Goal: Information Seeking & Learning: Learn about a topic

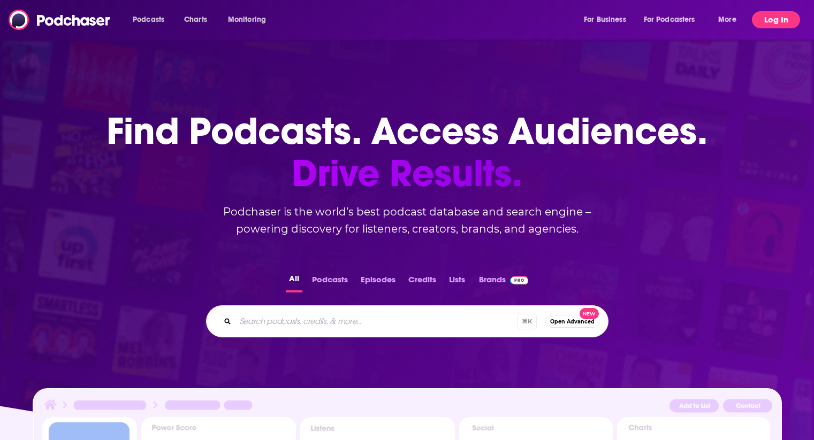
click at [772, 19] on button "Log In" at bounding box center [776, 19] width 48 height 17
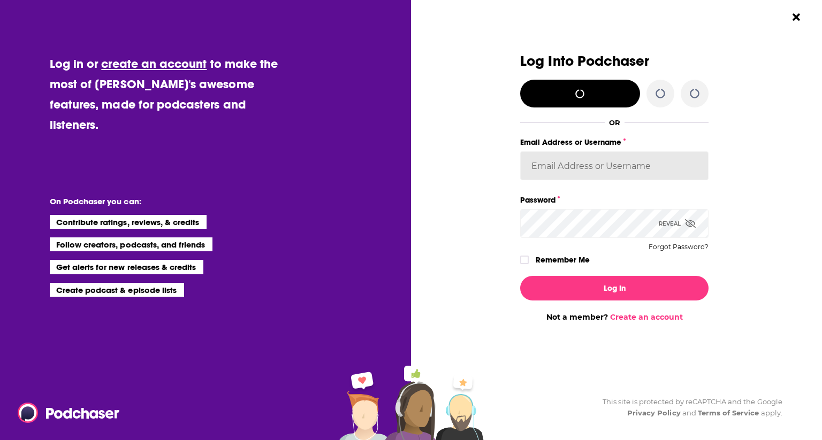
type input "[PERSON_NAME][EMAIL_ADDRESS][DOMAIN_NAME]"
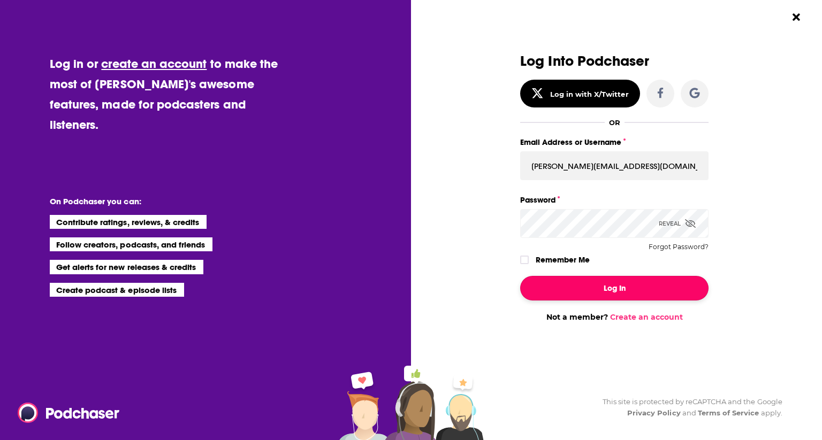
click at [612, 290] on button "Log In" at bounding box center [614, 288] width 188 height 25
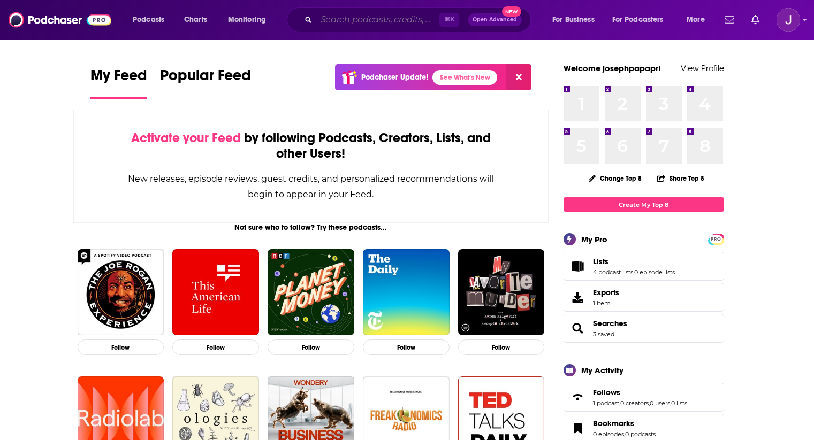
click at [381, 20] on input "Search podcasts, credits, & more..." at bounding box center [377, 19] width 123 height 17
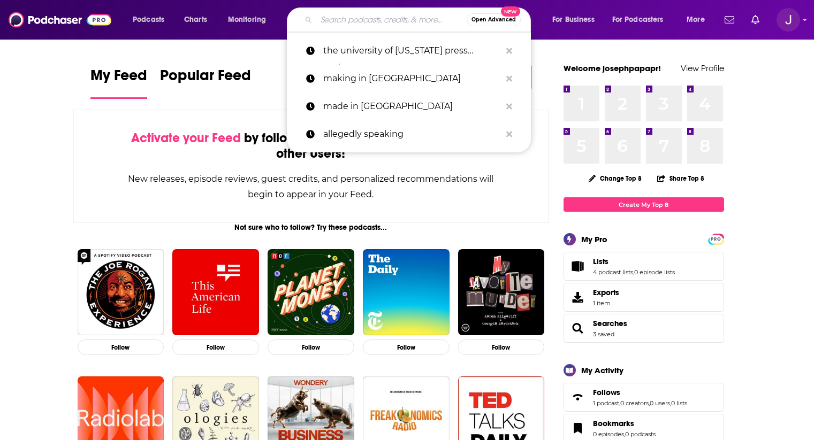
paste input "[URL][DOMAIN_NAME]"
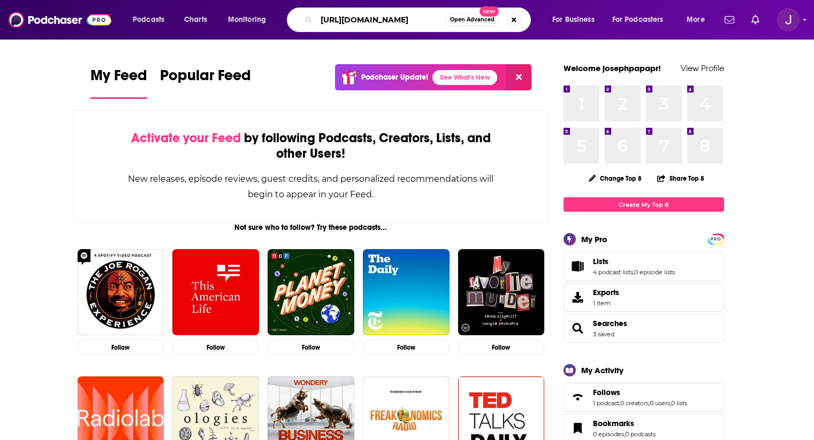
scroll to position [0, 1317]
type input "[URL][DOMAIN_NAME]"
click at [512, 18] on button "Search podcasts, credits, & more..." at bounding box center [514, 19] width 13 height 13
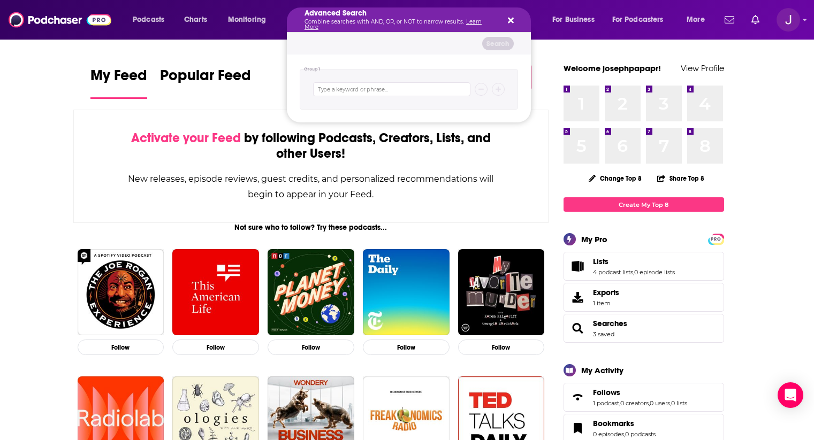
click at [359, 16] on h5 "Advanced Search" at bounding box center [401, 13] width 192 height 7
click at [509, 21] on icon "Search podcasts, credits, & more..." at bounding box center [511, 21] width 6 height 6
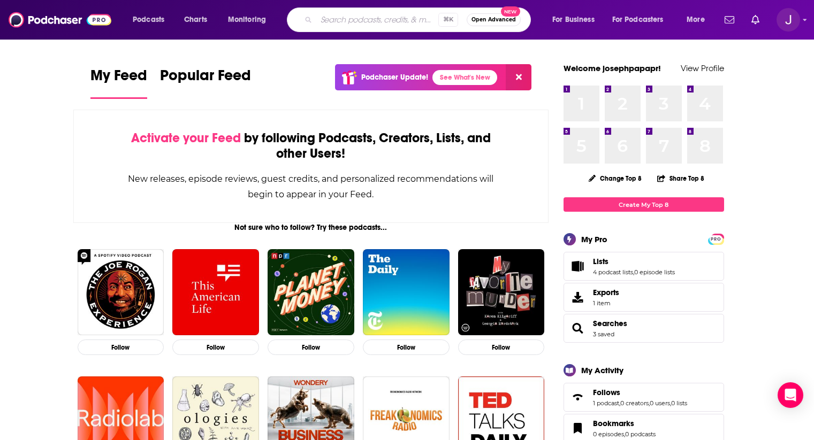
click at [356, 20] on input "Search podcasts, credits, & more..." at bounding box center [377, 19] width 122 height 17
type input "faq nyc"
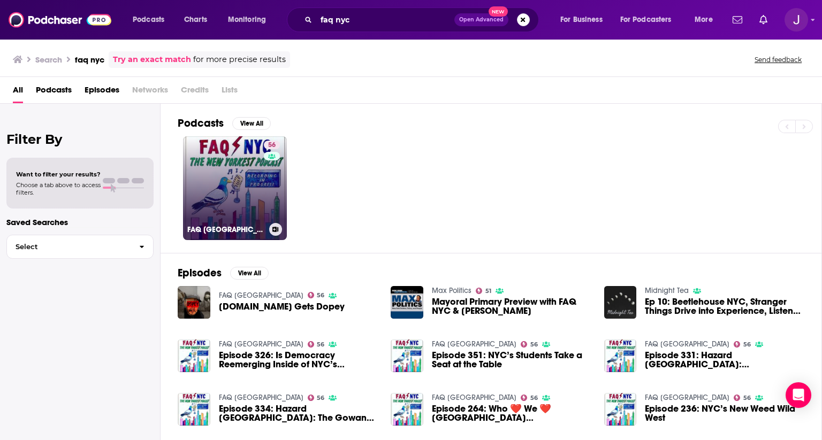
click at [241, 208] on link "56 FAQ [GEOGRAPHIC_DATA]" at bounding box center [235, 188] width 104 height 104
